Goal: Task Accomplishment & Management: Manage account settings

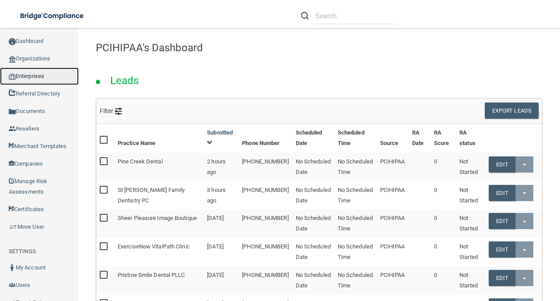
click at [48, 79] on link "Enterprises" at bounding box center [39, 76] width 79 height 18
click at [58, 78] on link "Enterprises" at bounding box center [39, 76] width 79 height 18
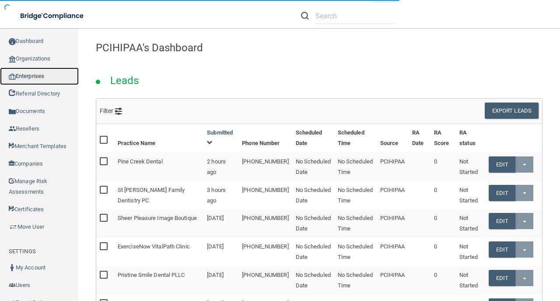
click at [58, 78] on link "Enterprises" at bounding box center [39, 76] width 79 height 18
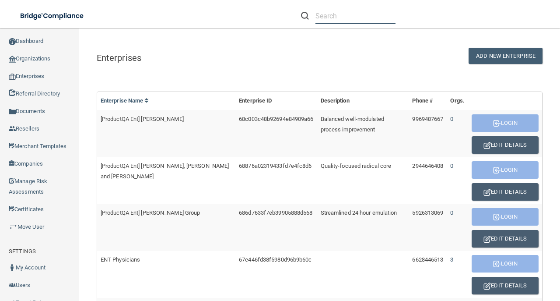
click at [323, 11] on input "text" at bounding box center [355, 16] width 80 height 16
paste input "[EMAIL_ADDRESS][DOMAIN_NAME]"
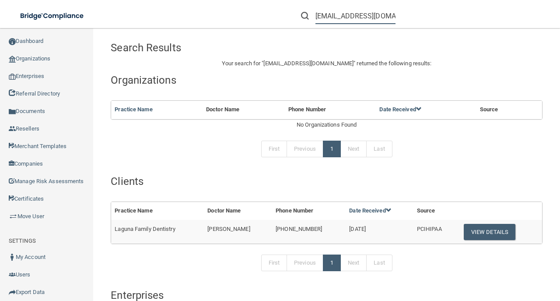
type input "[EMAIL_ADDRESS][DOMAIN_NAME]"
click at [320, 225] on td "[PHONE_NUMBER]" at bounding box center [309, 232] width 74 height 24
click at [318, 226] on span "[PHONE_NUMBER]" at bounding box center [299, 228] width 46 height 7
click at [316, 226] on span "[PHONE_NUMBER]" at bounding box center [299, 228] width 46 height 7
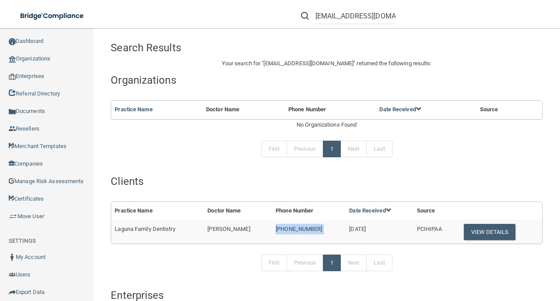
click at [316, 226] on span "[PHONE_NUMBER]" at bounding box center [299, 228] width 46 height 7
copy td "[PHONE_NUMBER]"
click at [488, 234] on button "View Details" at bounding box center [490, 232] width 52 height 16
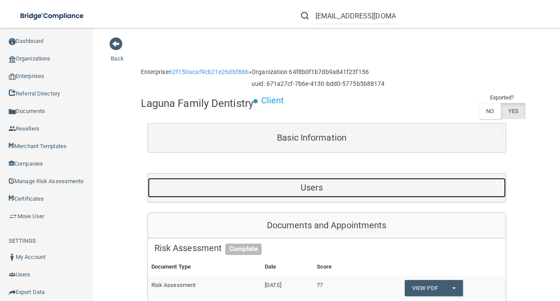
click at [302, 192] on h5 "Users" at bounding box center [311, 187] width 315 height 10
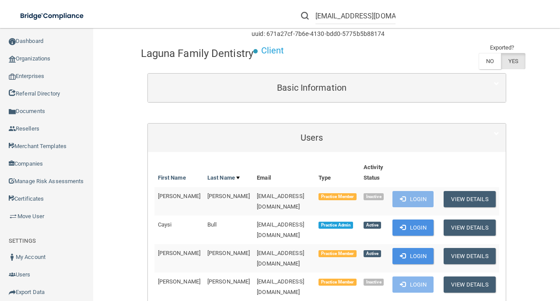
scroll to position [58, 0]
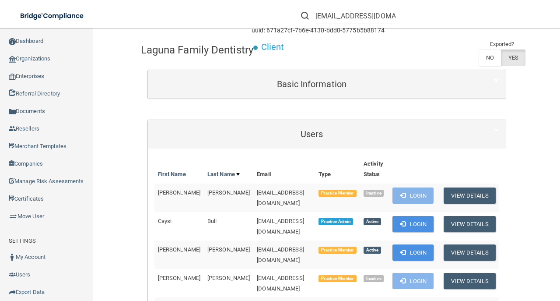
scroll to position [0, 0]
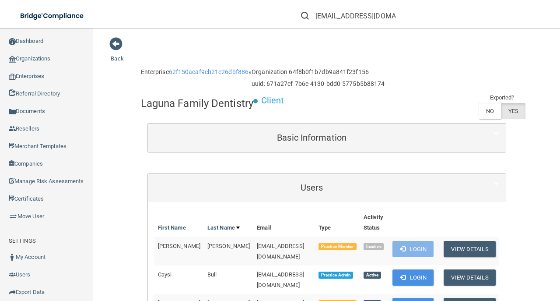
click at [291, 120] on div "Laguna Family Dentistry Client Exported? NO YES" at bounding box center [327, 107] width 372 height 30
drag, startPoint x: 293, startPoint y: 124, endPoint x: 296, endPoint y: 130, distance: 7.4
click at [296, 130] on div "Basic Information" at bounding box center [327, 137] width 358 height 28
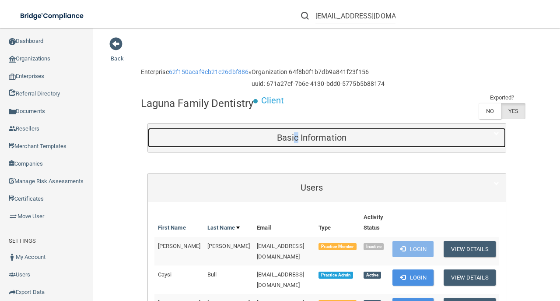
click at [296, 130] on div "Basic Information" at bounding box center [312, 138] width 328 height 20
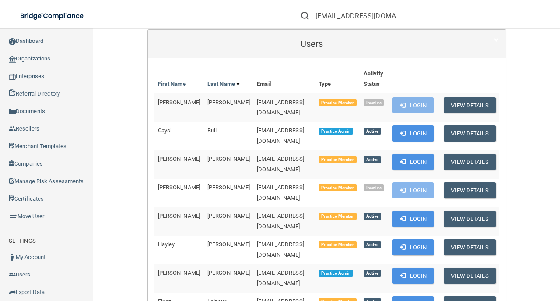
scroll to position [408, 0]
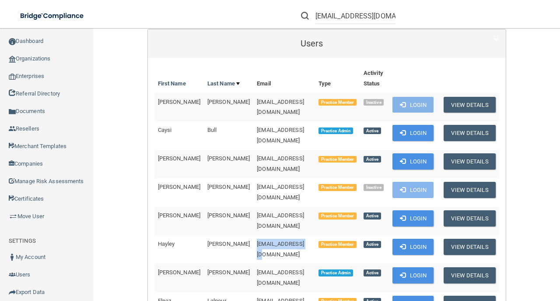
drag, startPoint x: 229, startPoint y: 217, endPoint x: 278, endPoint y: 221, distance: 48.8
click at [278, 235] on td "[EMAIL_ADDRESS][DOMAIN_NAME]" at bounding box center [284, 249] width 62 height 28
click at [416, 267] on button "Login" at bounding box center [413, 275] width 42 height 16
click at [257, 240] on span "[EMAIL_ADDRESS][DOMAIN_NAME]" at bounding box center [280, 248] width 47 height 17
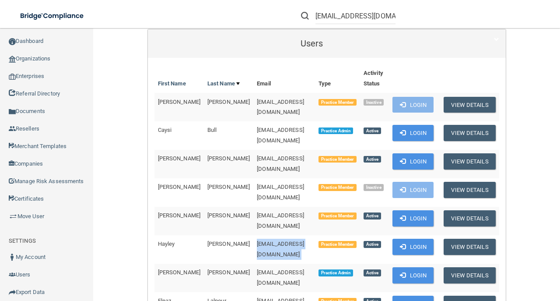
click at [257, 240] on span "[EMAIL_ADDRESS][DOMAIN_NAME]" at bounding box center [280, 248] width 47 height 17
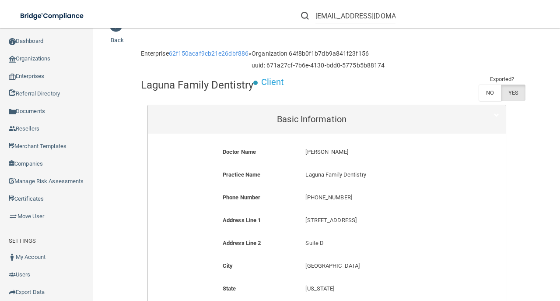
scroll to position [0, 0]
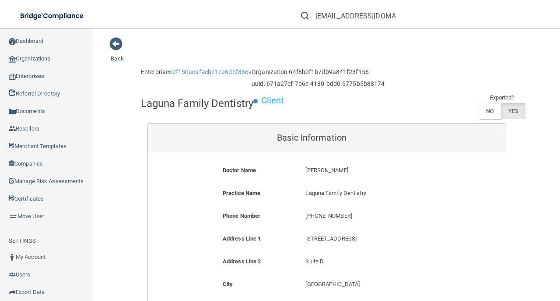
click at [232, 104] on h4 "Laguna Family Dentistry" at bounding box center [197, 103] width 112 height 11
copy div "Laguna Family Dentistry"
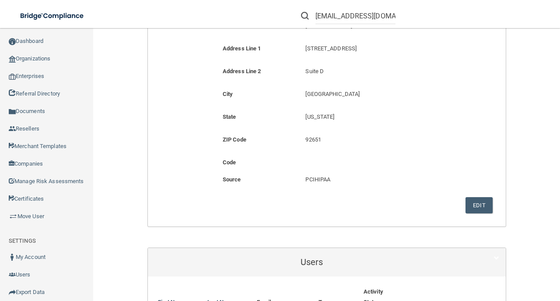
scroll to position [263, 0]
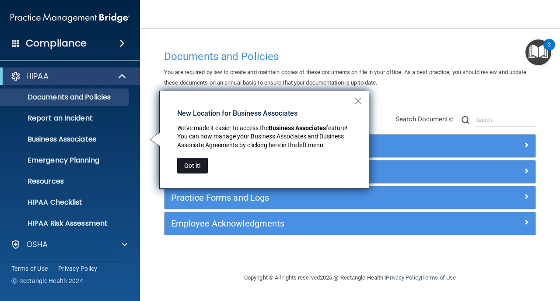
click at [187, 161] on button "Got it!" at bounding box center [192, 166] width 31 height 16
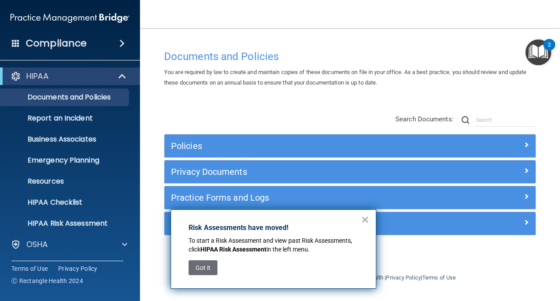
click at [368, 219] on button "×" at bounding box center [365, 219] width 8 height 14
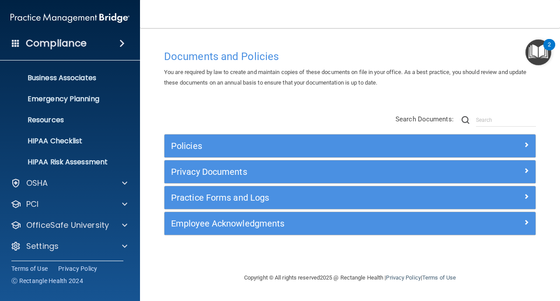
scroll to position [62, 0]
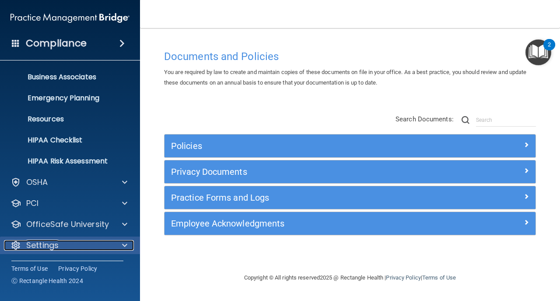
click at [118, 248] on div at bounding box center [123, 245] width 22 height 11
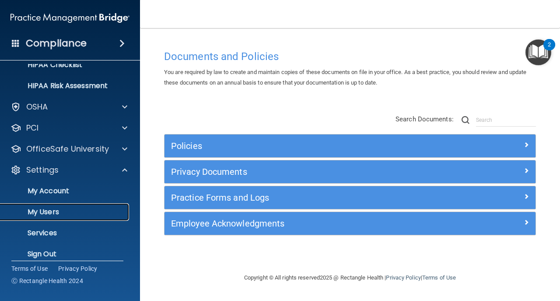
click at [98, 209] on p "My Users" at bounding box center [65, 211] width 119 height 9
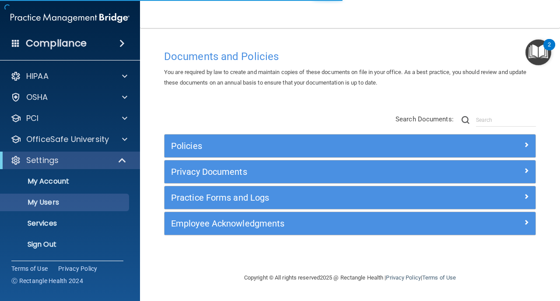
select select "20"
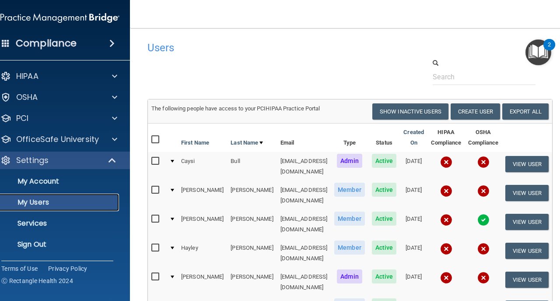
scroll to position [88, 0]
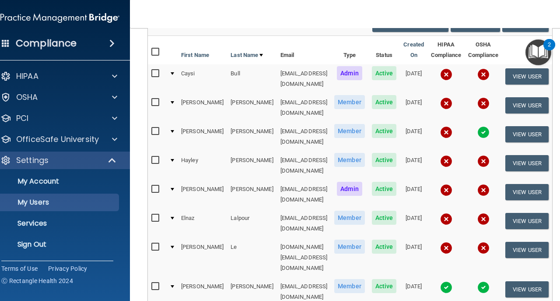
click at [151, 157] on input "checkbox" at bounding box center [156, 160] width 10 height 7
checkbox input "true"
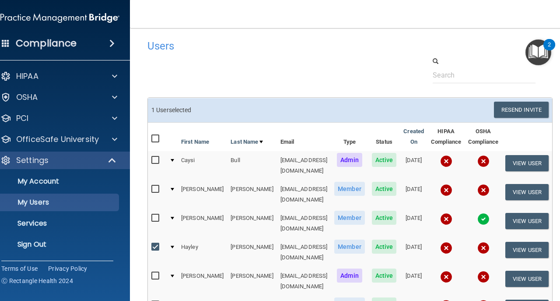
scroll to position [0, 0]
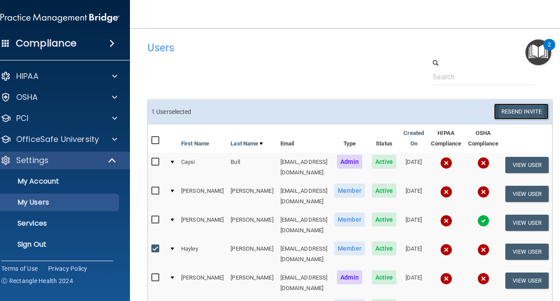
click at [516, 112] on button "Resend Invite" at bounding box center [521, 111] width 55 height 16
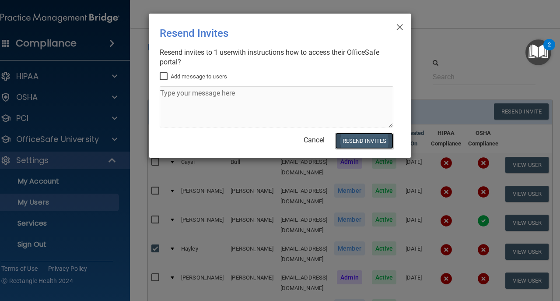
click at [369, 146] on button "Resend Invites" at bounding box center [364, 141] width 58 height 16
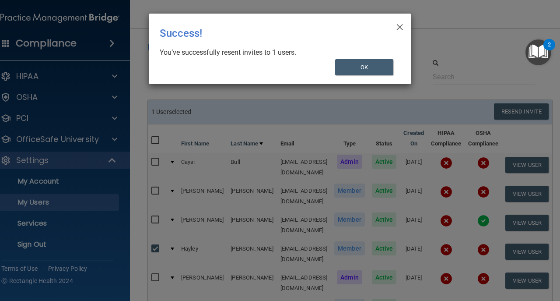
select select "20"
click at [359, 62] on button "OK" at bounding box center [364, 67] width 59 height 16
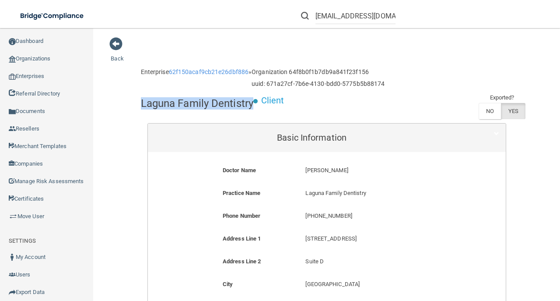
scroll to position [263, 0]
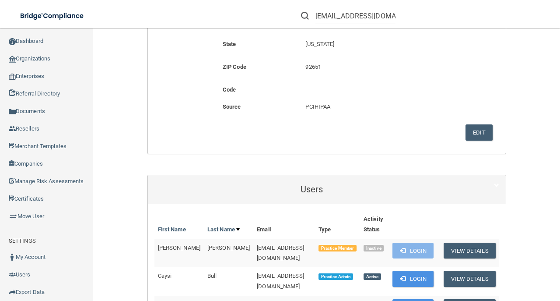
click at [242, 140] on form "Doctor Name [PERSON_NAME] [PERSON_NAME] Practice Name Laguna Family Dentistry L…" at bounding box center [326, 21] width 345 height 251
